Goal: Task Accomplishment & Management: Use online tool/utility

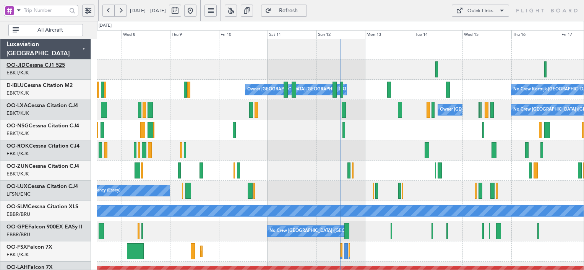
click at [51, 65] on link "OO-JID Cessna CJ1 525" at bounding box center [35, 65] width 58 height 5
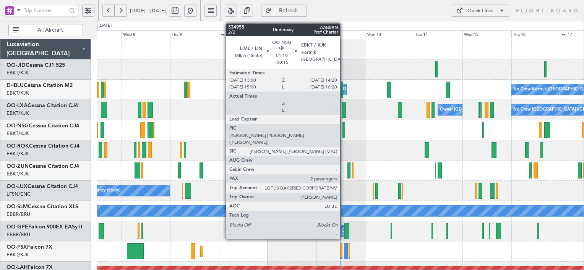
click at [343, 134] on div at bounding box center [343, 130] width 3 height 16
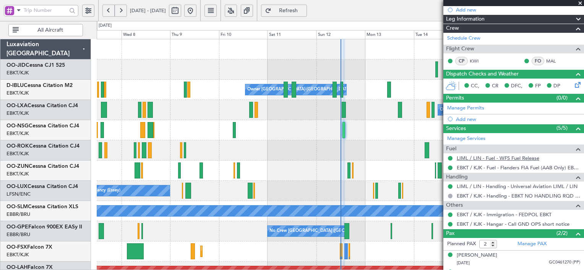
scroll to position [112, 0]
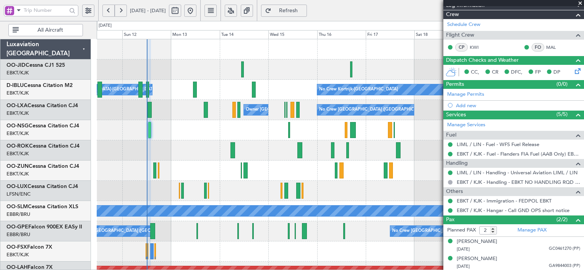
click at [182, 145] on div at bounding box center [340, 151] width 487 height 20
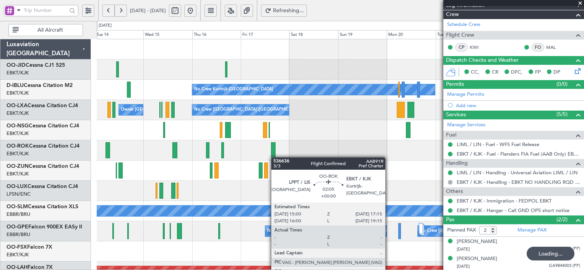
click at [273, 155] on div at bounding box center [273, 151] width 5 height 16
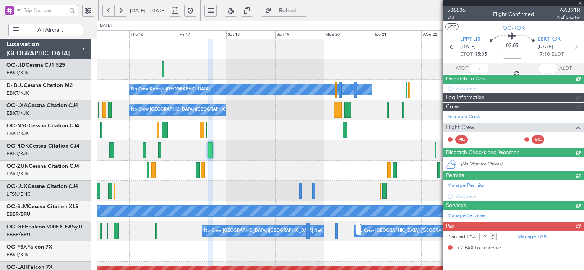
scroll to position [0, 0]
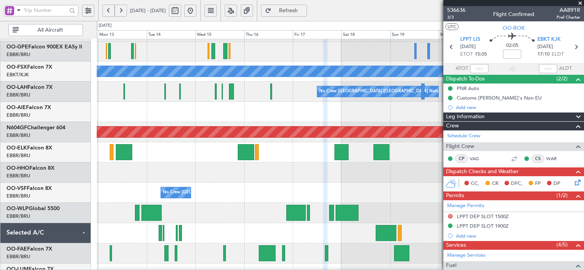
scroll to position [134, 0]
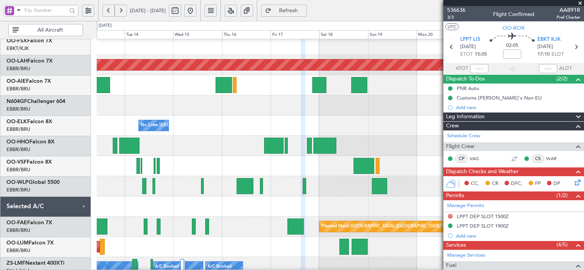
click at [119, 116] on div "No Crew [GEOGRAPHIC_DATA] ([GEOGRAPHIC_DATA] National)" at bounding box center [340, 126] width 487 height 20
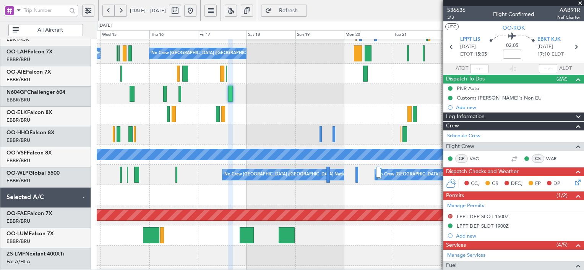
scroll to position [56, 0]
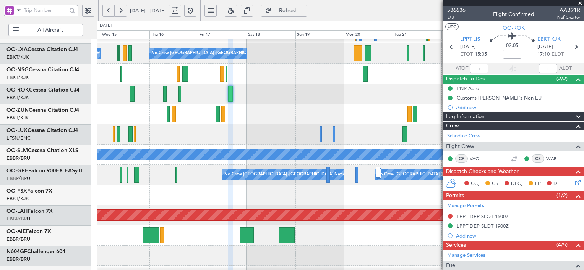
click at [211, 270] on html "13 Oct 2025 - 23 Oct 2025 Refresh Quick Links All Aircraft No Crew Kortrijk-Wev…" at bounding box center [292, 135] width 584 height 270
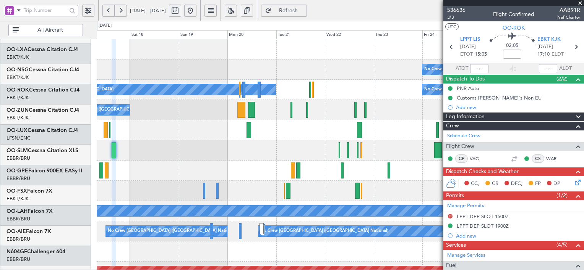
scroll to position [0, 0]
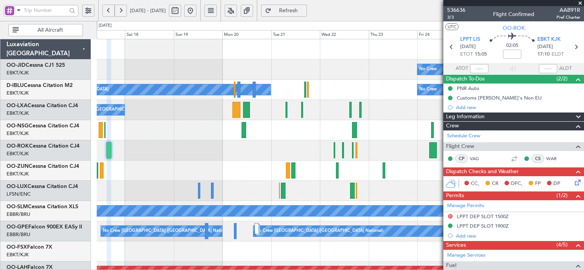
click at [580, 2] on span at bounding box center [580, 3] width 8 height 7
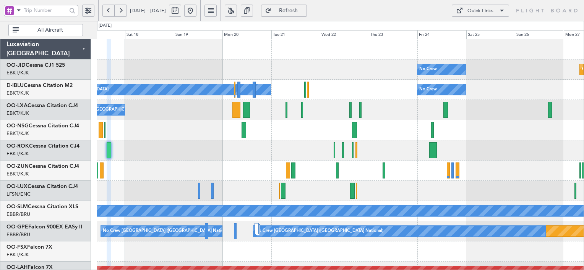
type input "0"
click at [506, 12] on span at bounding box center [501, 10] width 9 height 9
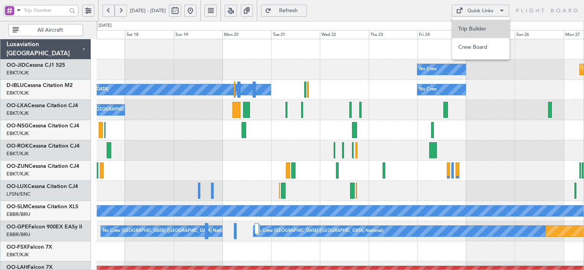
click at [459, 30] on button "Trip Builder" at bounding box center [480, 29] width 57 height 18
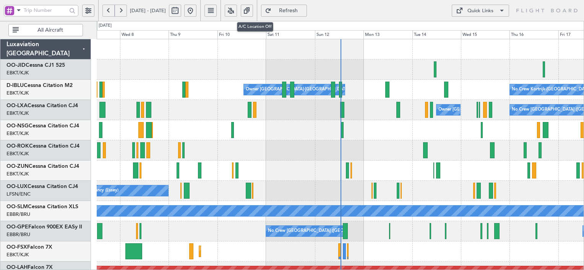
click at [237, 12] on button at bounding box center [231, 11] width 12 height 12
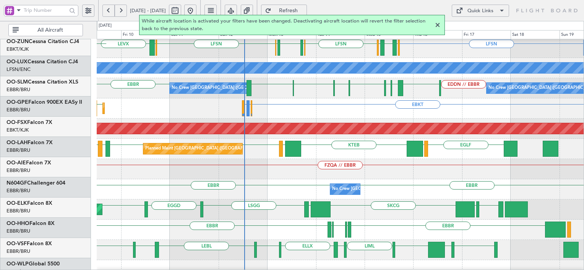
scroll to position [143, 0]
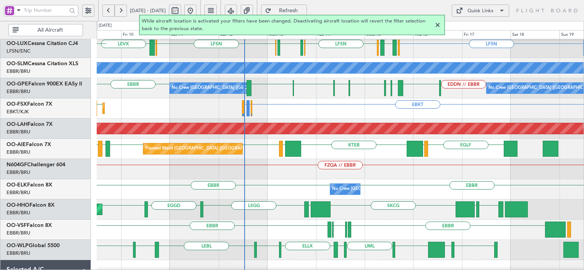
click at [380, 26] on fb-flight-board "[DATE] - [DATE] While aircraft location is activated your filters have been cha…" at bounding box center [292, 140] width 584 height 261
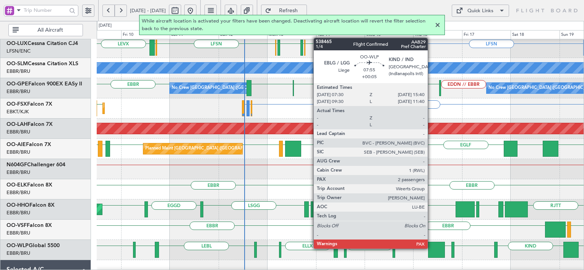
click at [431, 249] on div at bounding box center [436, 250] width 17 height 16
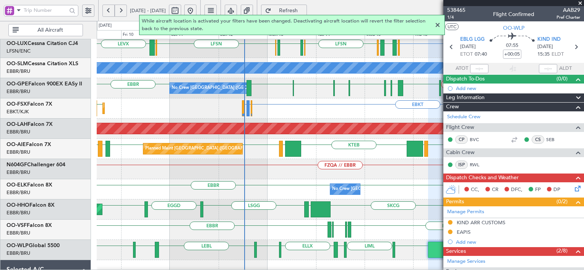
scroll to position [150, 0]
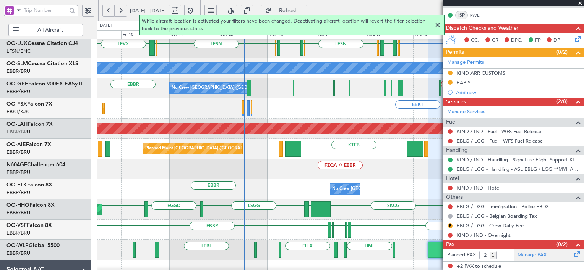
click at [530, 258] on link "Manage PAX" at bounding box center [531, 256] width 29 height 8
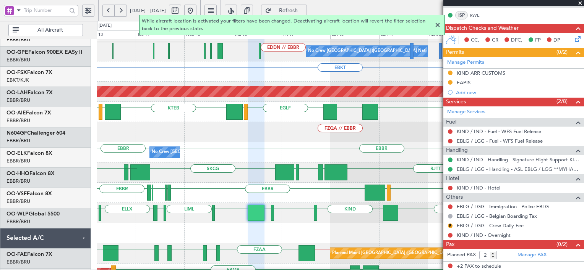
scroll to position [180, 0]
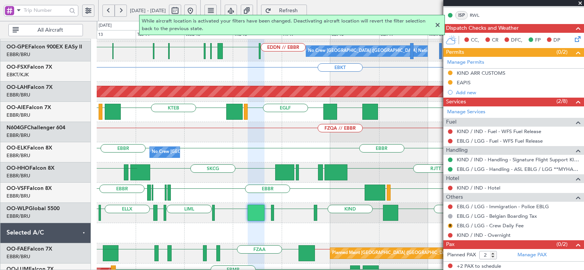
click at [179, 217] on div "EBLG KIND KTEB KIND EBLG LIML LIRN ELLX LIML LEBL" at bounding box center [340, 213] width 487 height 20
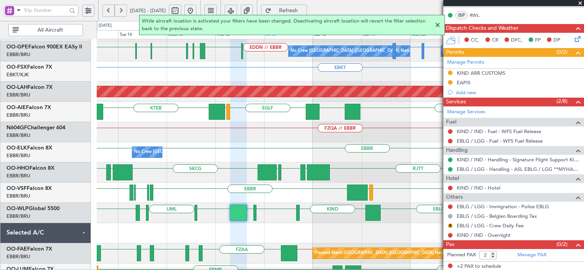
click at [436, 26] on div at bounding box center [437, 25] width 9 height 9
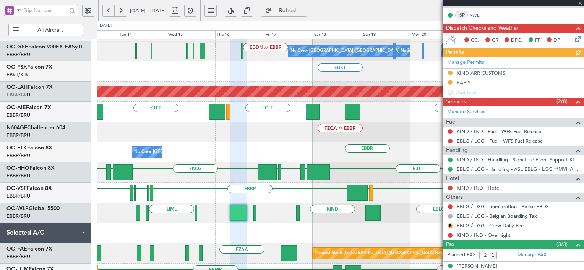
type input "3"
